Goal: Check status

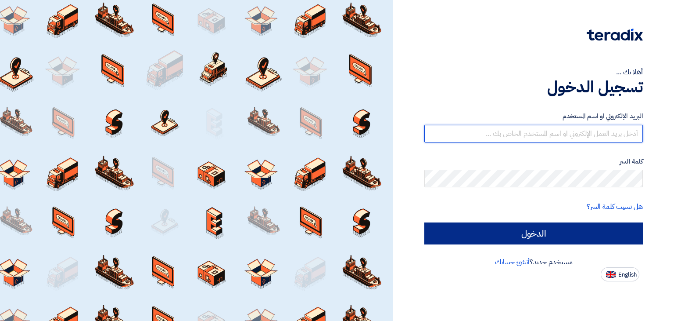
type input "[EMAIL_ADDRESS][DOMAIN_NAME]"
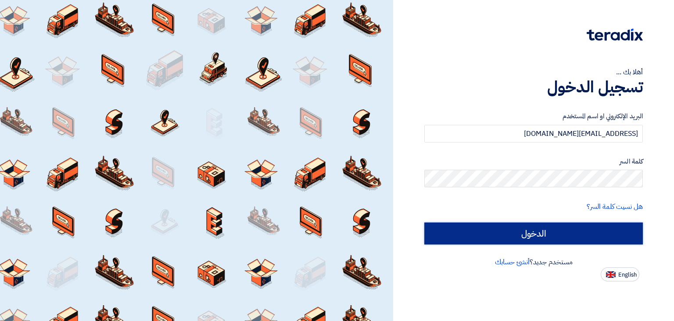
click at [521, 238] on input "الدخول" at bounding box center [534, 233] width 219 height 22
type input "Sign in"
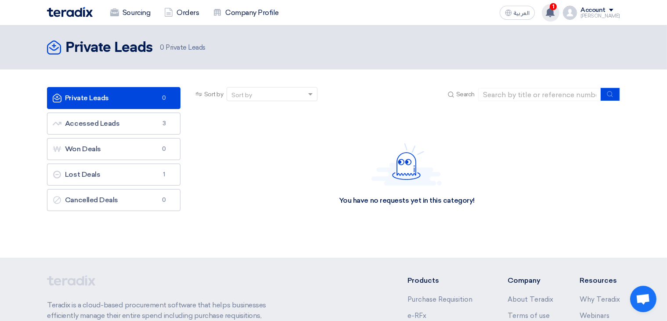
click at [557, 7] on span "1" at bounding box center [553, 6] width 7 height 7
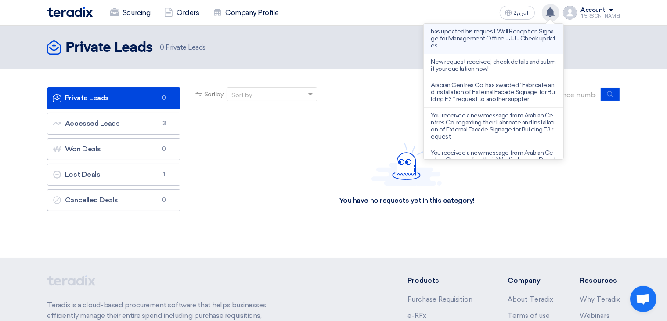
click at [501, 44] on p "has updated his request Wall Reception Signage for Management Office - JJ - Che…" at bounding box center [494, 38] width 126 height 21
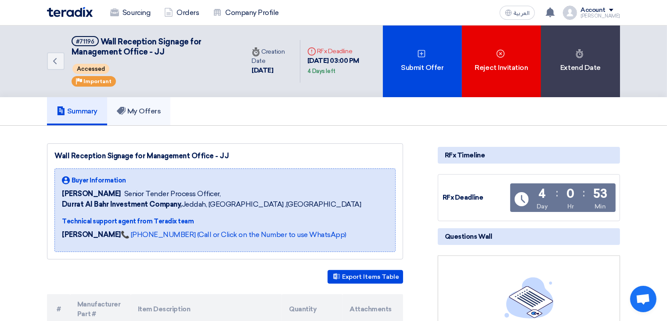
click at [151, 112] on h5 "My Offers" at bounding box center [139, 111] width 44 height 9
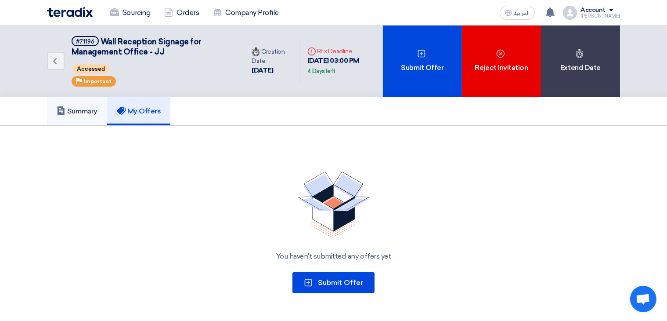
click at [97, 109] on h5 "Summary" at bounding box center [77, 111] width 41 height 9
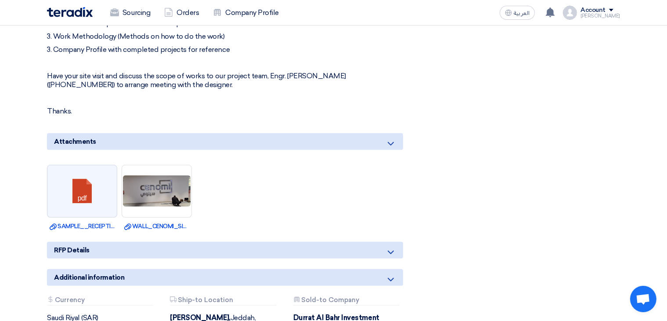
scroll to position [571, 0]
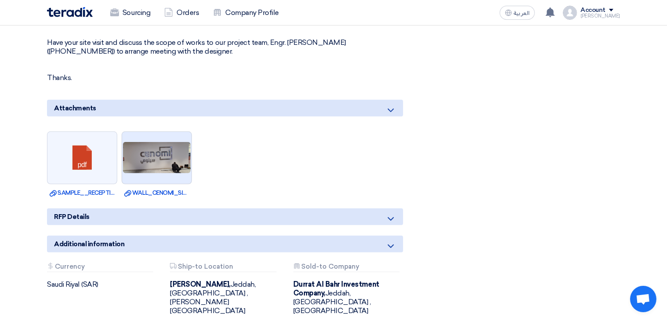
click at [165, 150] on img at bounding box center [156, 157] width 69 height 33
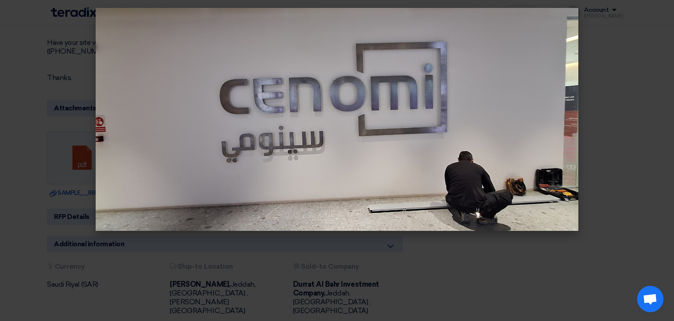
click at [624, 144] on modal-container at bounding box center [337, 160] width 674 height 321
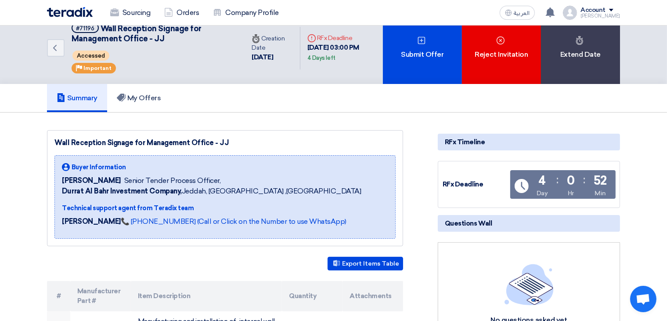
scroll to position [0, 0]
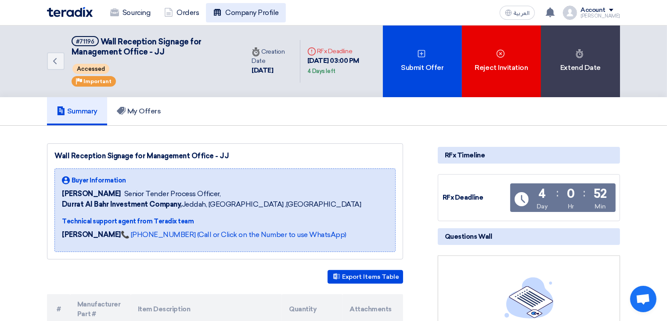
click at [256, 10] on link "Company Profile" at bounding box center [246, 12] width 80 height 19
